Goal: Navigation & Orientation: Find specific page/section

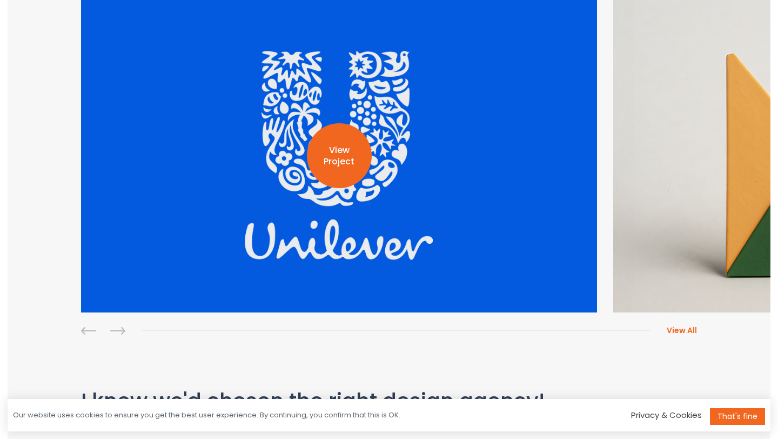
scroll to position [310, 0]
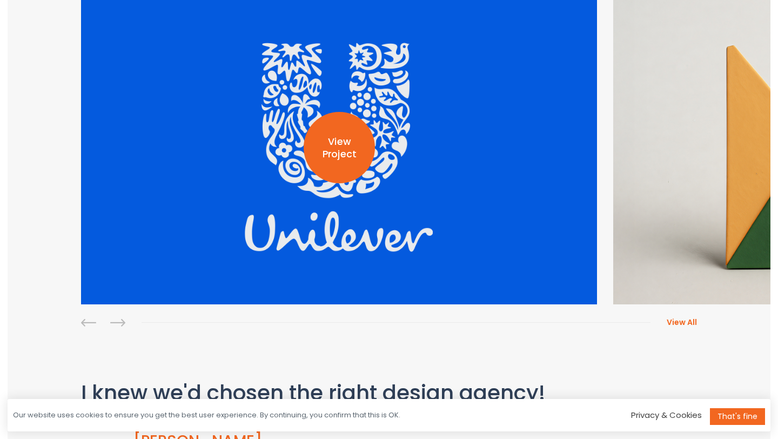
click at [327, 138] on p "View Project" at bounding box center [339, 148] width 71 height 25
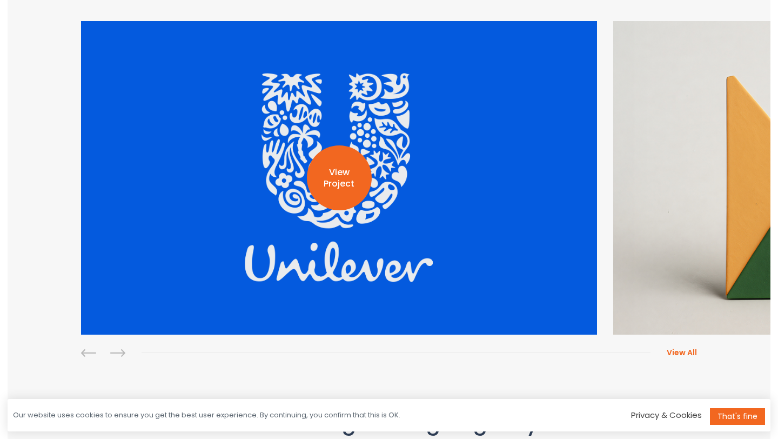
scroll to position [235, 0]
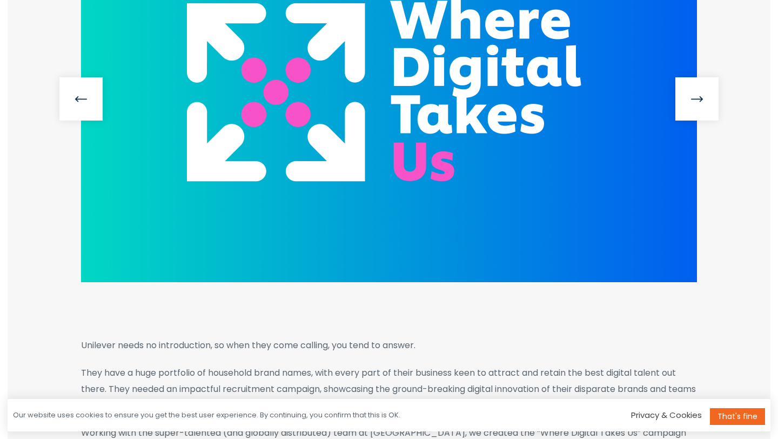
scroll to position [259, 0]
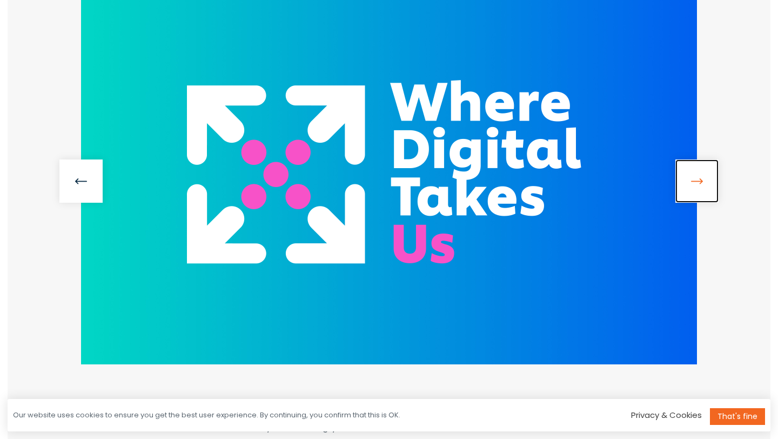
click at [694, 180] on link at bounding box center [696, 180] width 43 height 43
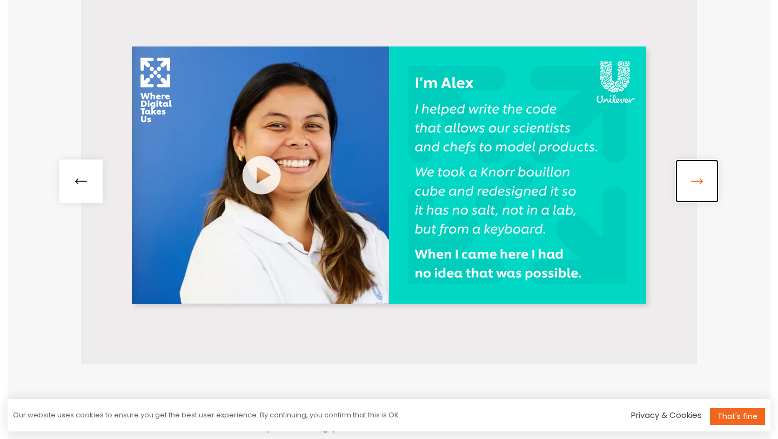
click at [694, 180] on link at bounding box center [696, 180] width 43 height 43
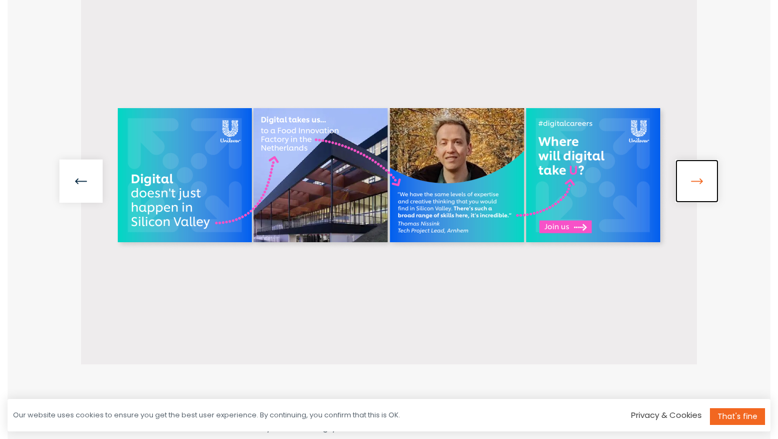
click at [694, 180] on link at bounding box center [696, 180] width 43 height 43
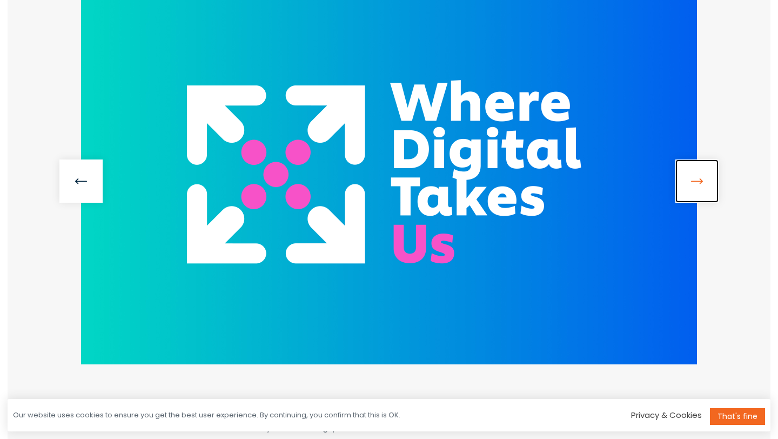
click at [694, 180] on link at bounding box center [696, 180] width 43 height 43
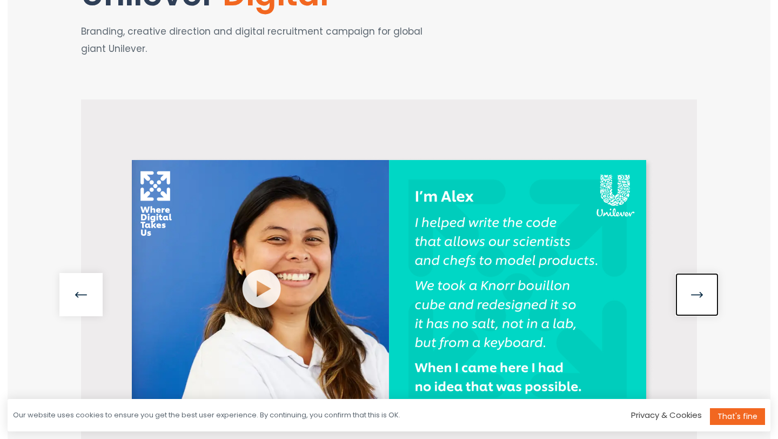
scroll to position [0, 0]
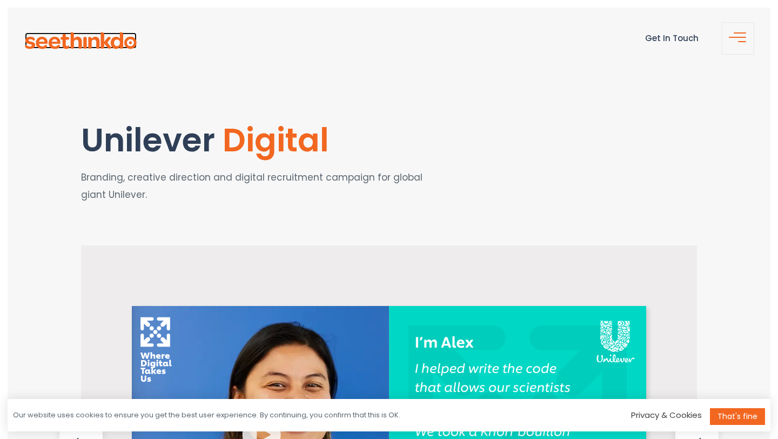
click at [92, 43] on img at bounding box center [81, 40] width 112 height 17
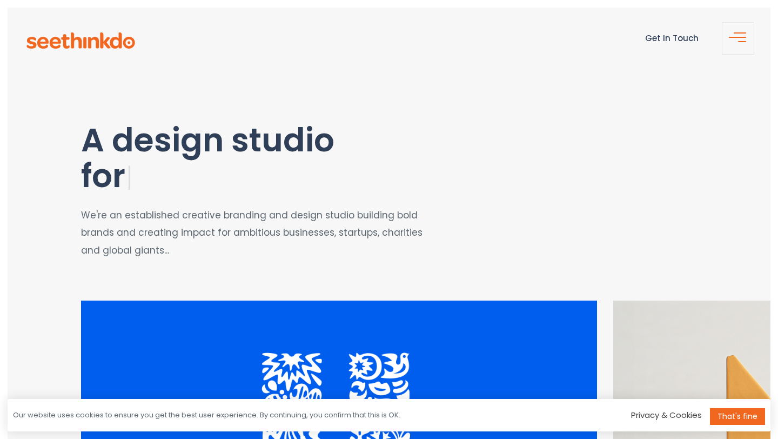
scroll to position [198, 0]
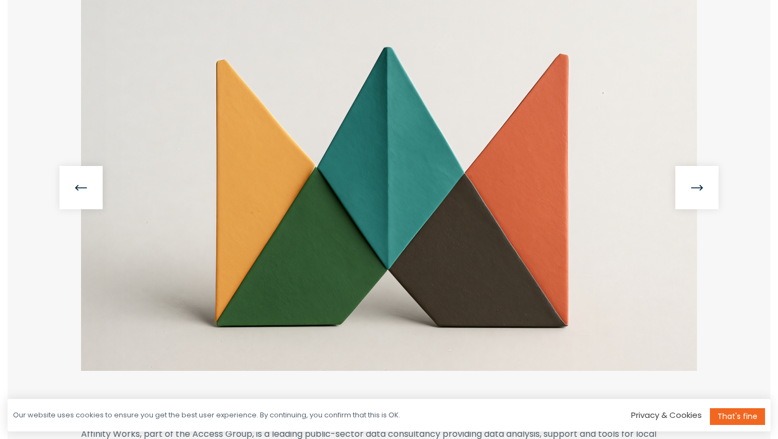
scroll to position [257, 0]
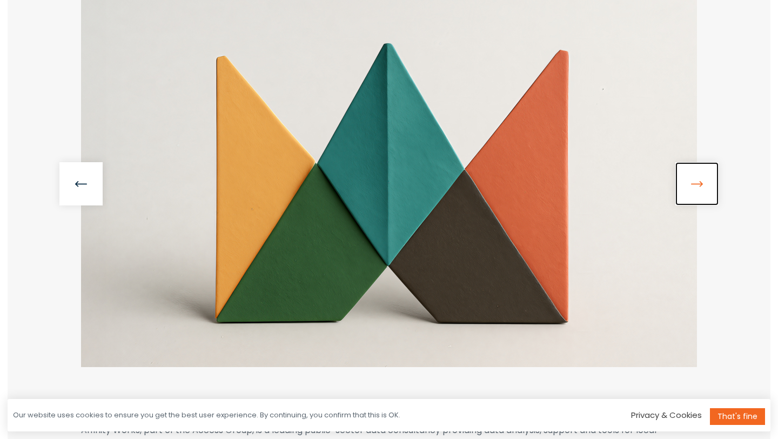
click at [716, 185] on link at bounding box center [696, 183] width 43 height 43
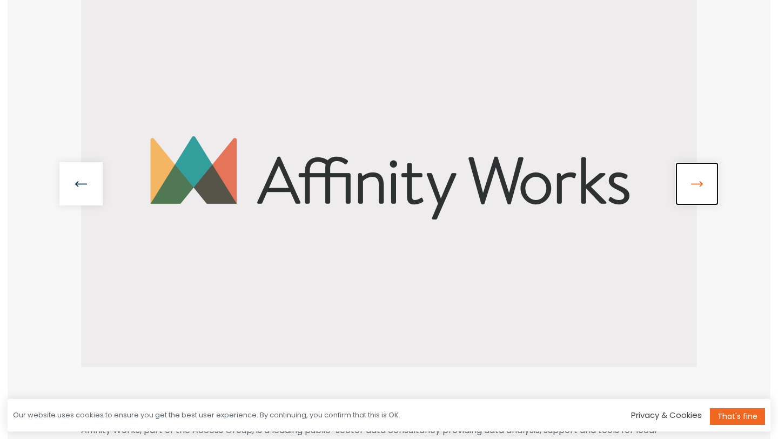
click at [708, 185] on link at bounding box center [696, 183] width 43 height 43
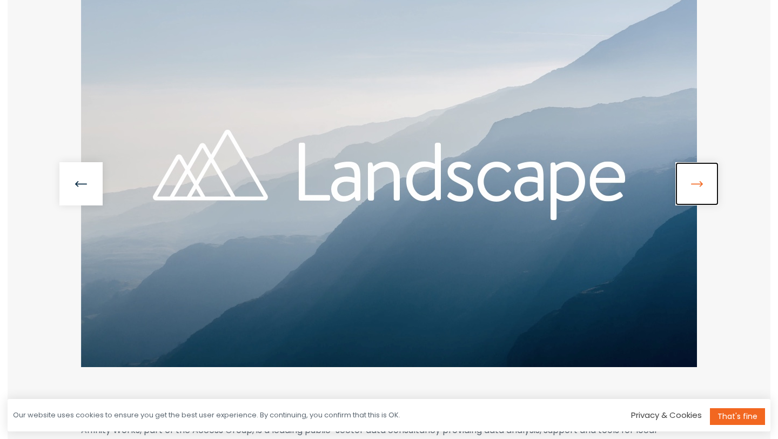
click at [708, 185] on link at bounding box center [696, 183] width 43 height 43
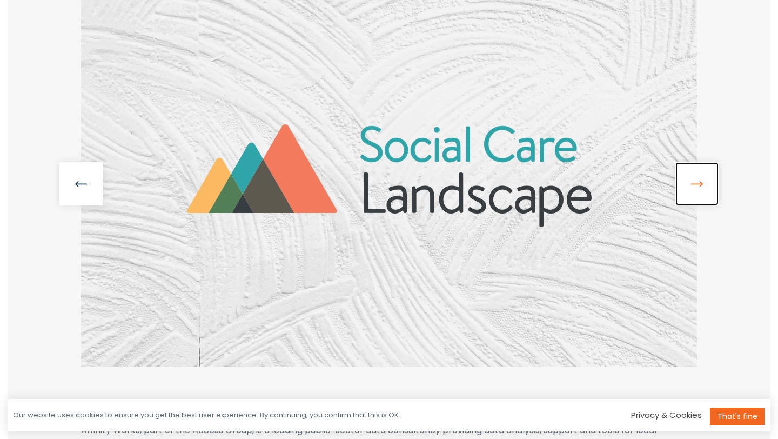
click at [708, 185] on link at bounding box center [696, 183] width 43 height 43
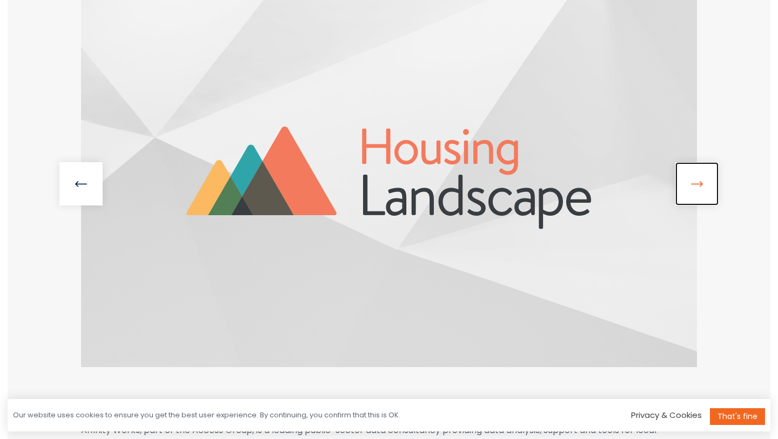
click at [708, 185] on link at bounding box center [696, 183] width 43 height 43
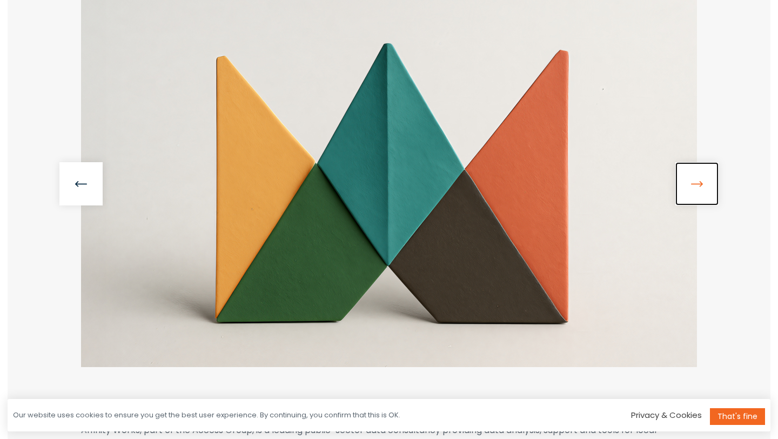
click at [708, 185] on link at bounding box center [696, 183] width 43 height 43
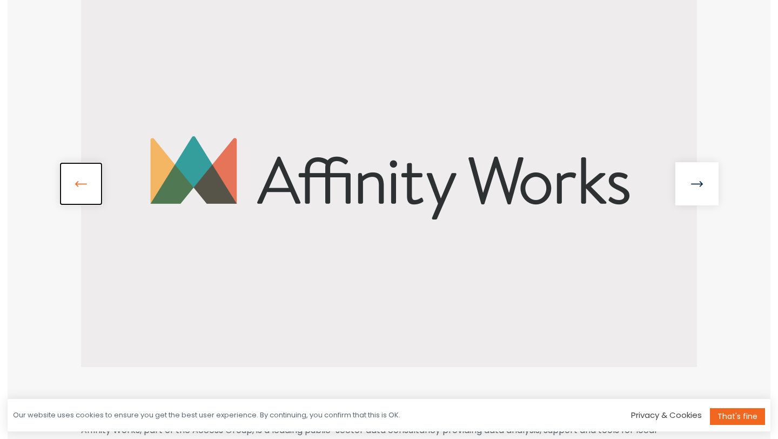
click at [98, 178] on link at bounding box center [80, 183] width 43 height 43
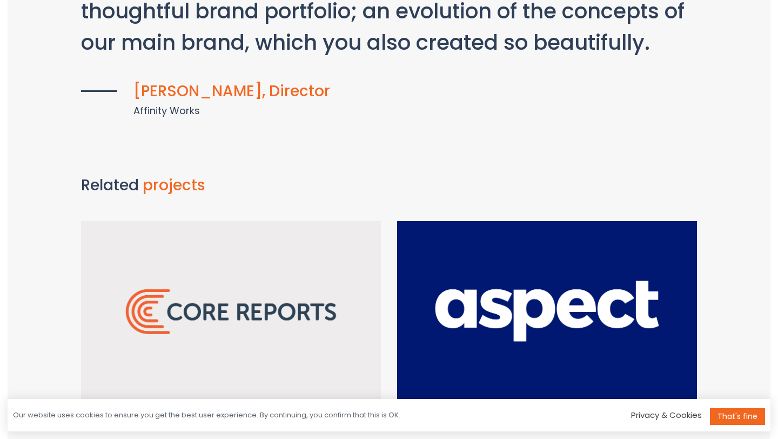
scroll to position [955, 0]
